Goal: Transaction & Acquisition: Purchase product/service

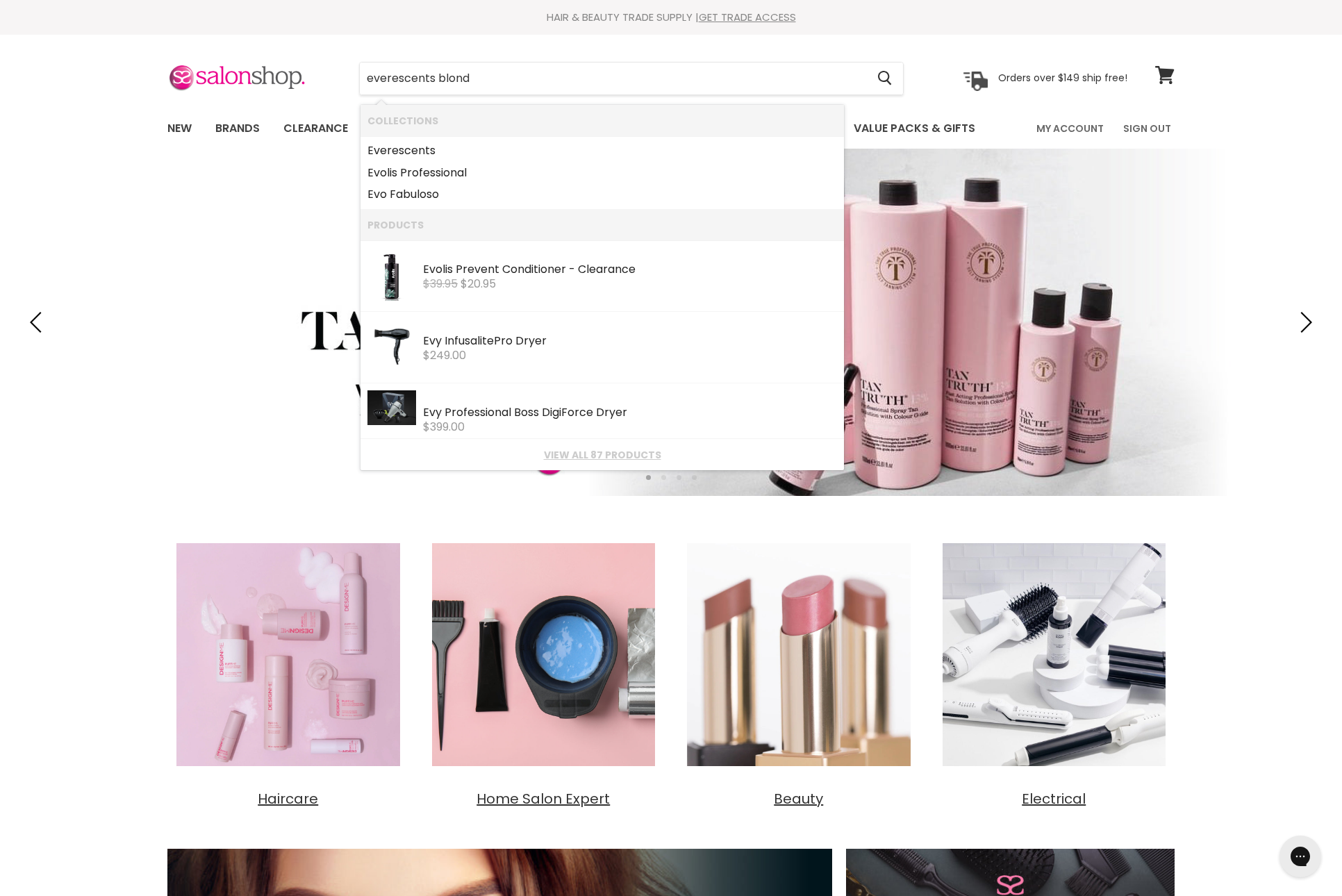
type input "everescents blonde"
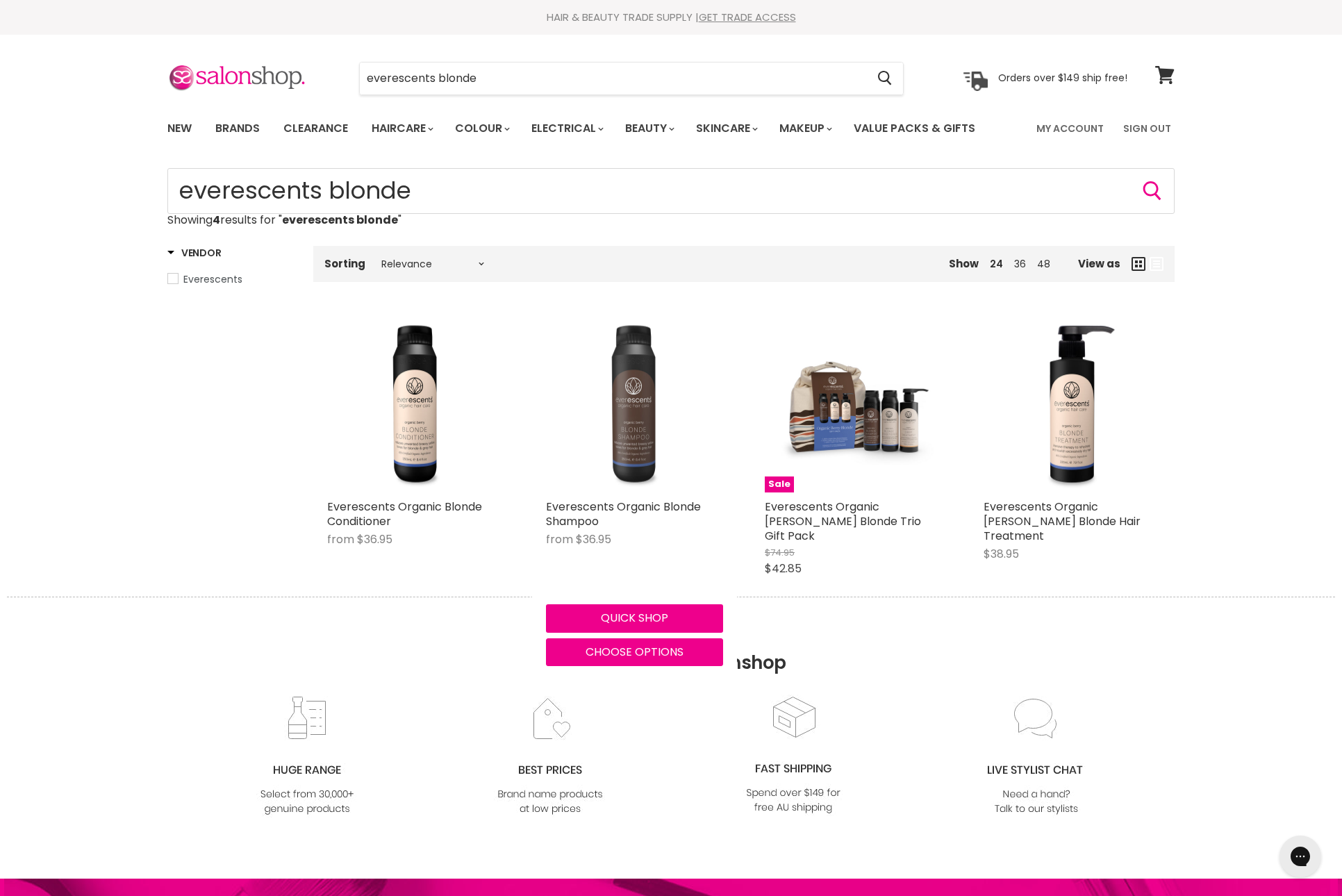
click at [622, 492] on img "Main content" at bounding box center [635, 404] width 177 height 177
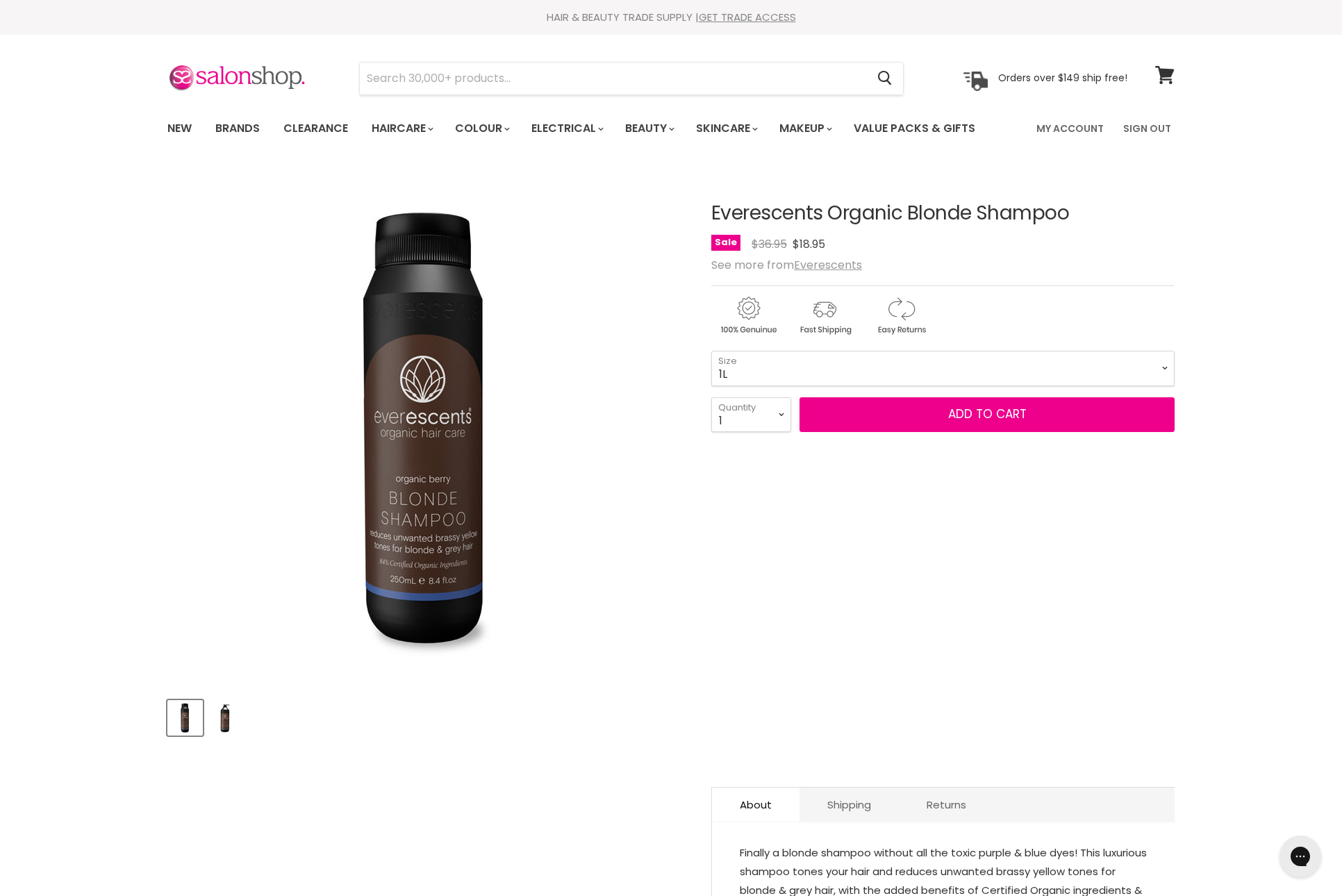
select select "1L"
